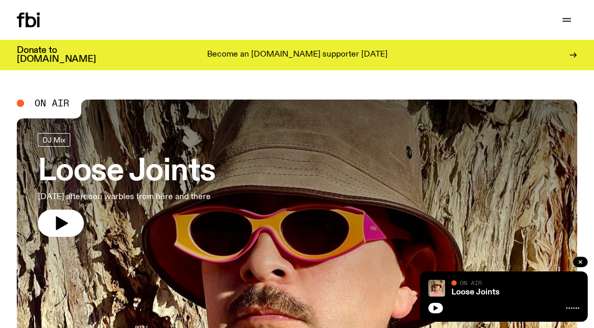
click at [61, 216] on icon "button" at bounding box center [60, 223] width 17 height 17
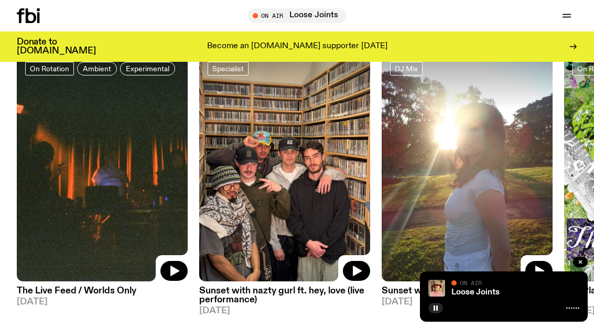
scroll to position [424, 0]
click at [301, 19] on span "Tune in live" at bounding box center [300, 16] width 82 height 8
click at [256, 15] on icon "button" at bounding box center [256, 15] width 5 height 5
click at [263, 12] on span "Tune in live" at bounding box center [300, 16] width 82 height 8
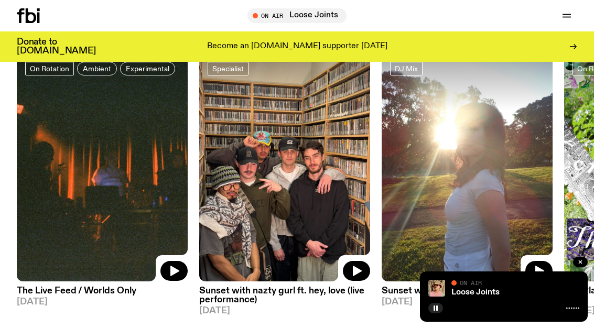
click at [575, 12] on button "button" at bounding box center [566, 15] width 21 height 15
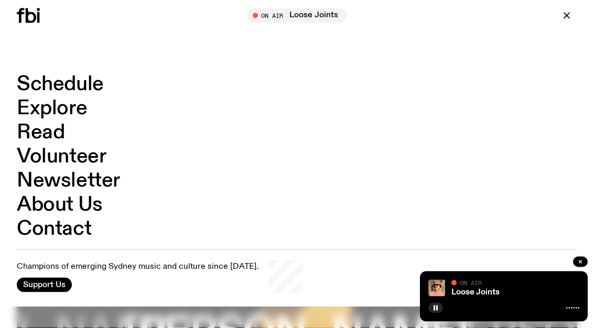
scroll to position [1384, 0]
click at [574, 313] on icon at bounding box center [572, 308] width 13 height 8
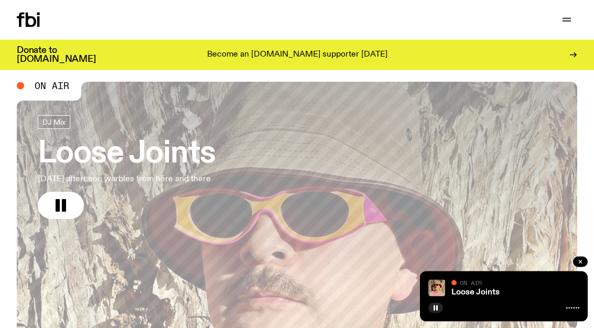
scroll to position [0, 0]
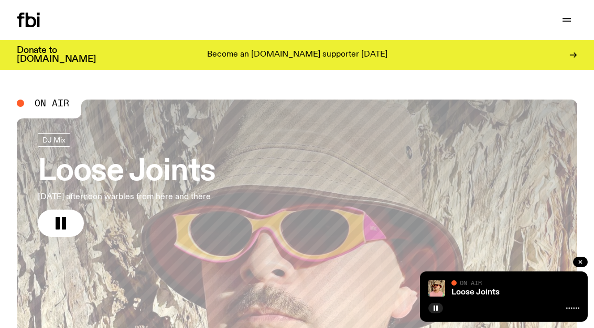
click at [57, 112] on h2 "On Air" at bounding box center [49, 109] width 65 height 19
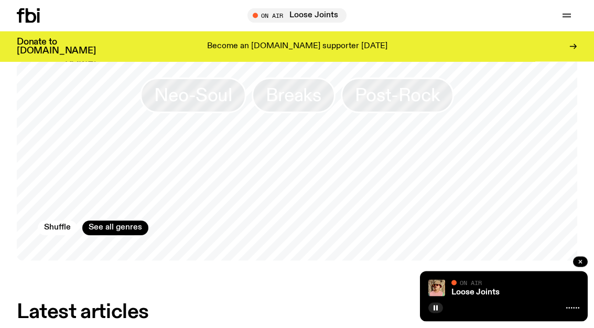
scroll to position [838, 0]
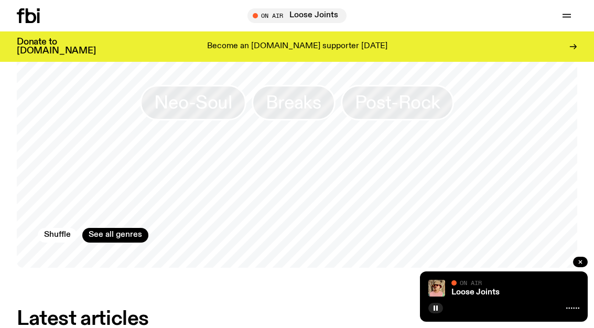
click at [105, 236] on link "See all genres" at bounding box center [115, 235] width 66 height 15
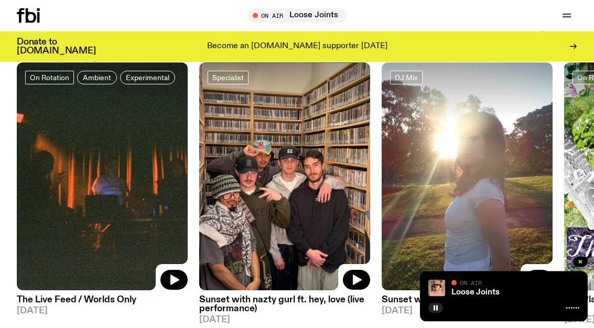
scroll to position [417, 0]
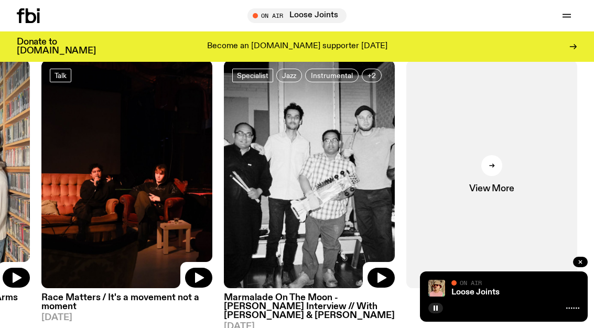
click at [491, 171] on div at bounding box center [491, 165] width 21 height 21
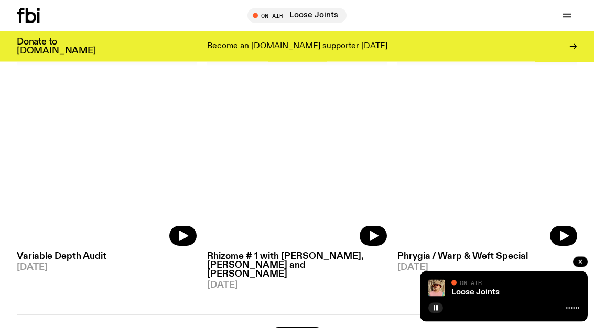
scroll to position [2258, 0]
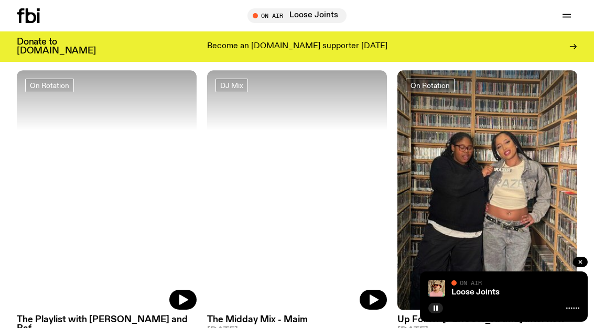
scroll to position [3094, 0]
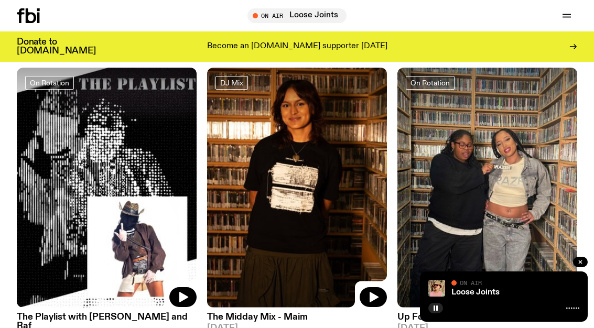
click at [320, 17] on span "Tune in live" at bounding box center [300, 16] width 82 height 8
click at [256, 16] on icon "button" at bounding box center [256, 15] width 5 height 5
click at [264, 19] on span "Tune in live" at bounding box center [300, 16] width 82 height 8
